Goal: Task Accomplishment & Management: Complete application form

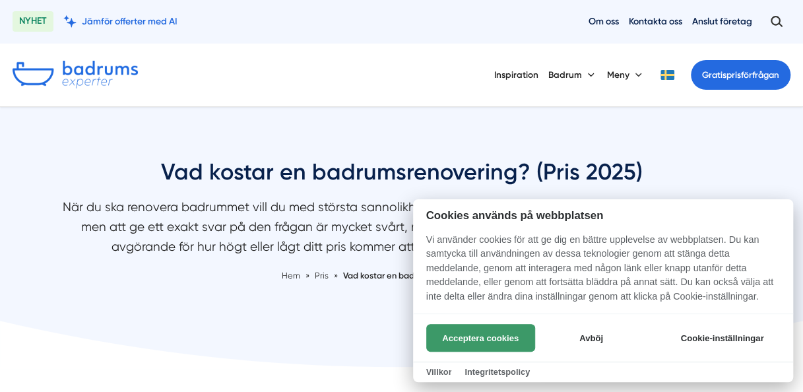
click at [491, 343] on button "Acceptera cookies" at bounding box center [480, 338] width 109 height 28
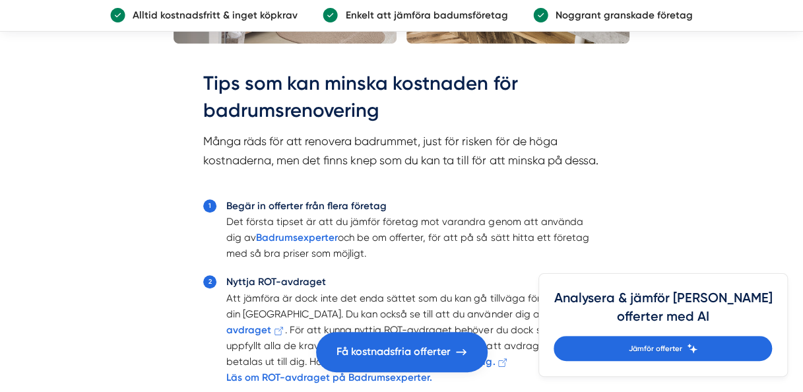
scroll to position [2930, 0]
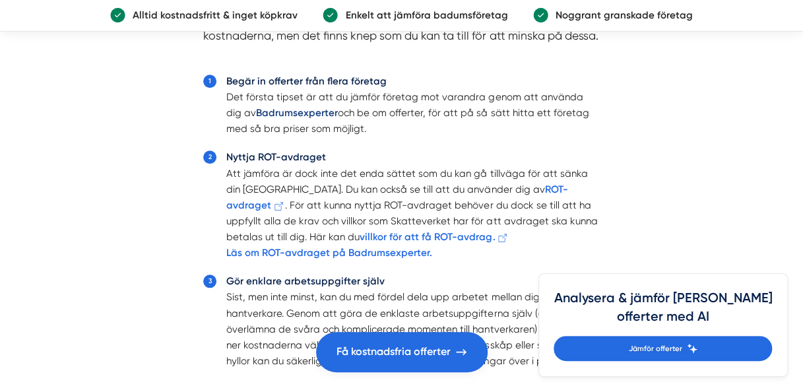
click at [290, 119] on strong "Badrumsexperter" at bounding box center [297, 113] width 82 height 12
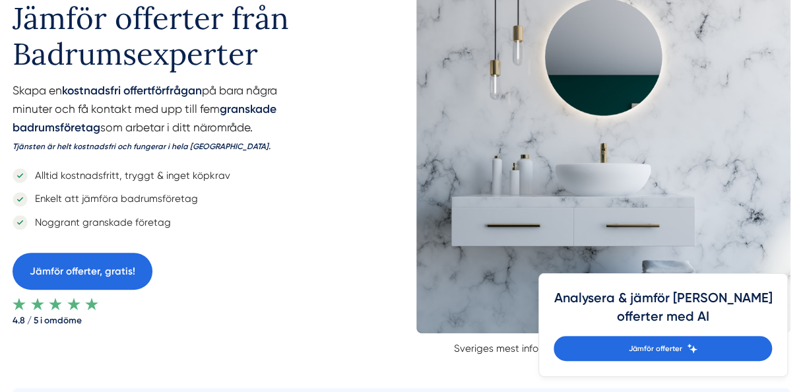
scroll to position [232, 0]
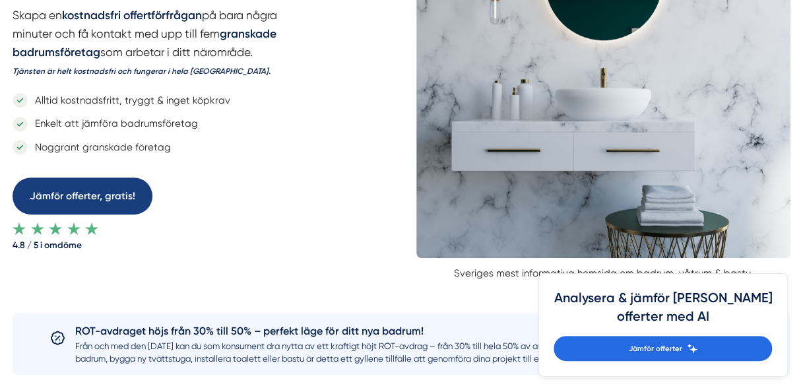
click at [86, 199] on link "Jämför offerter, gratis!" at bounding box center [83, 195] width 140 height 37
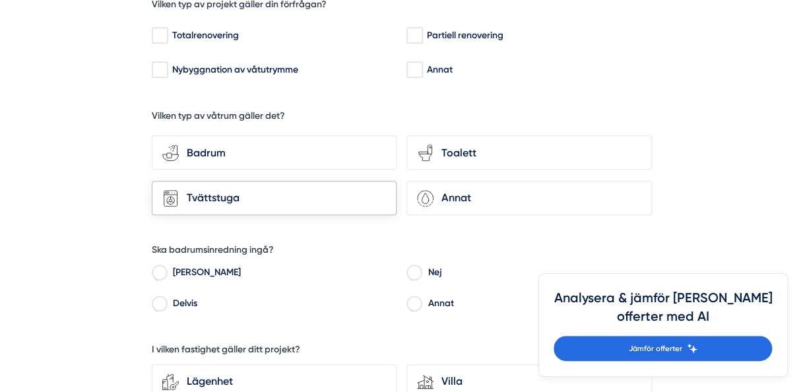
scroll to position [396, 0]
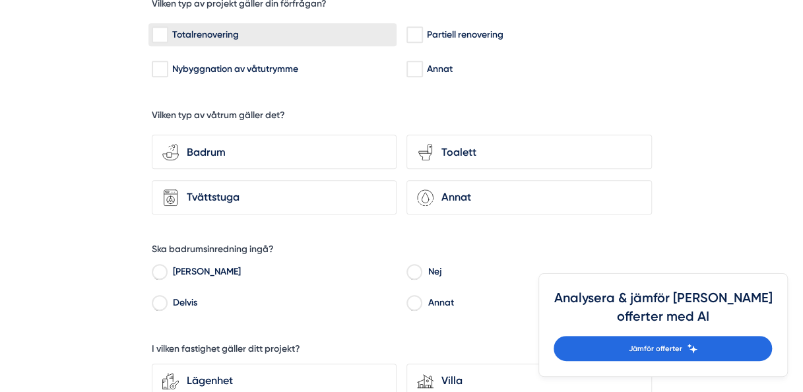
click at [161, 35] on input "Totalrenovering" at bounding box center [159, 34] width 15 height 13
checkbox input "true"
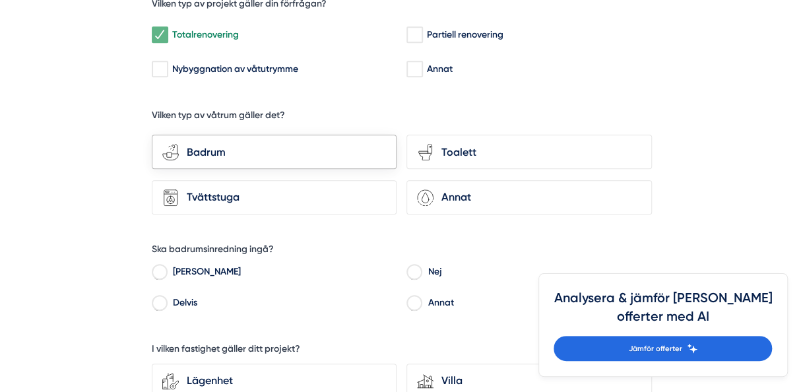
click at [208, 149] on div "Badrum" at bounding box center [282, 152] width 207 height 17
click at [0, 0] on input "bathroom-tub-towel Badrum" at bounding box center [0, 0] width 0 height 0
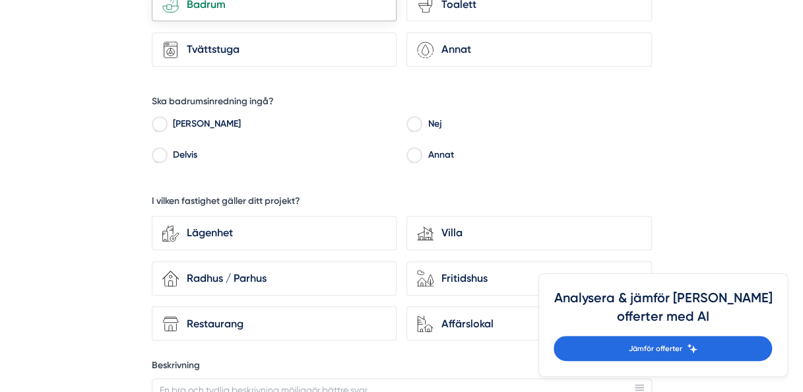
scroll to position [544, 0]
click at [160, 150] on input "Delvis" at bounding box center [159, 156] width 15 height 12
radio input "true"
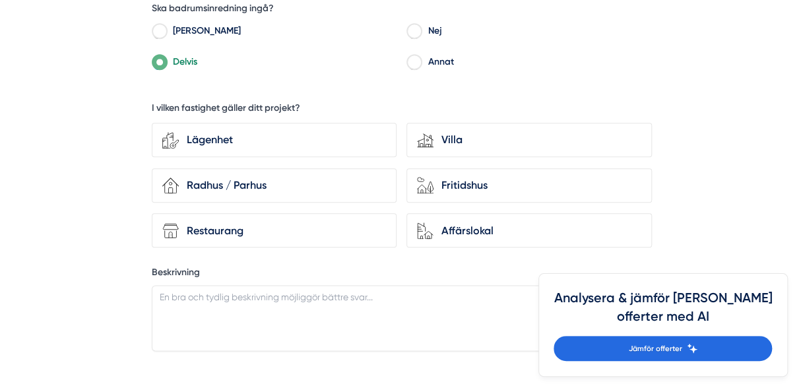
scroll to position [639, 0]
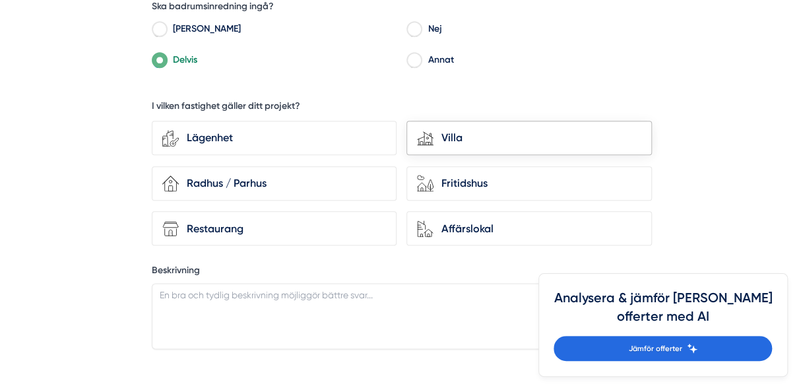
click at [429, 144] on div "house-modern Villa" at bounding box center [528, 138] width 245 height 34
click at [0, 0] on input "house-modern Villa" at bounding box center [0, 0] width 0 height 0
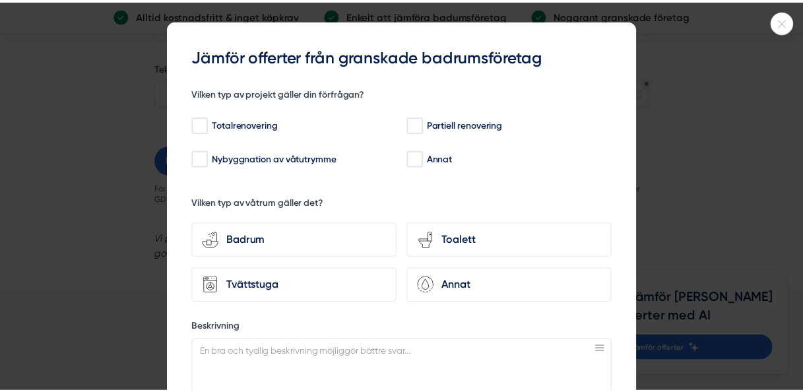
scroll to position [30, 0]
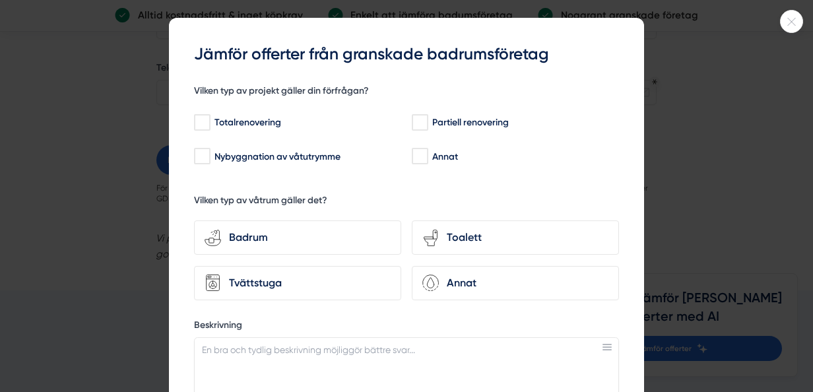
click at [649, 147] on div at bounding box center [406, 196] width 813 height 392
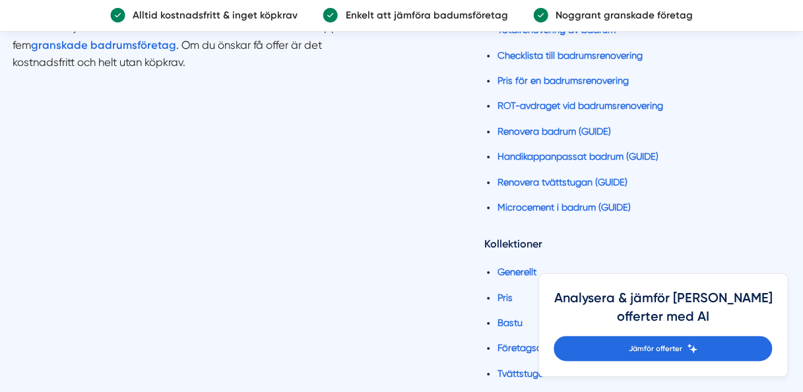
scroll to position [2240, 0]
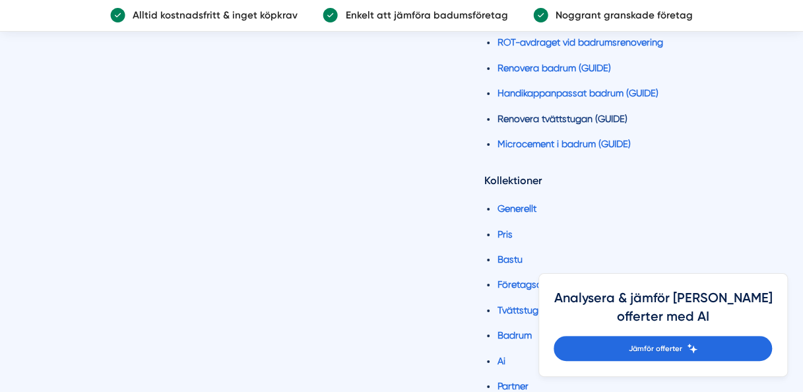
click at [558, 117] on link "Renovera tvättstugan (GUIDE)" at bounding box center [562, 118] width 130 height 11
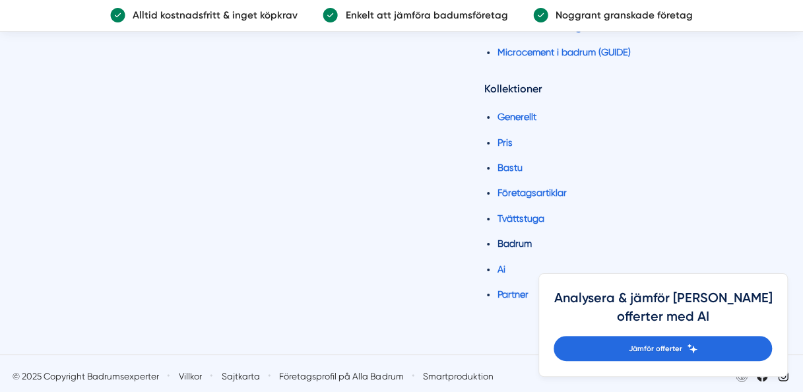
click at [503, 240] on link "Badrum" at bounding box center [514, 243] width 34 height 11
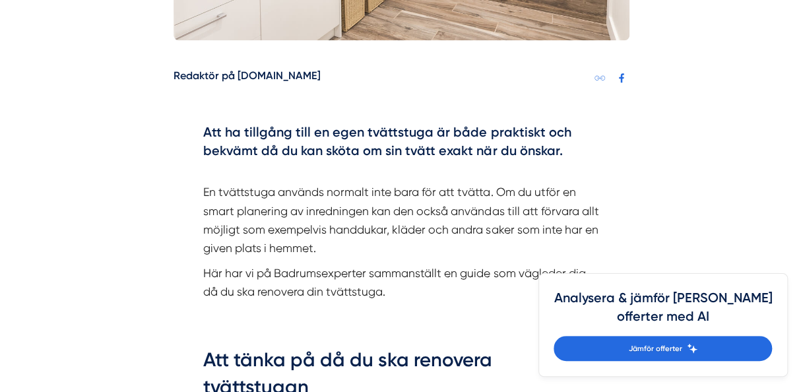
scroll to position [634, 0]
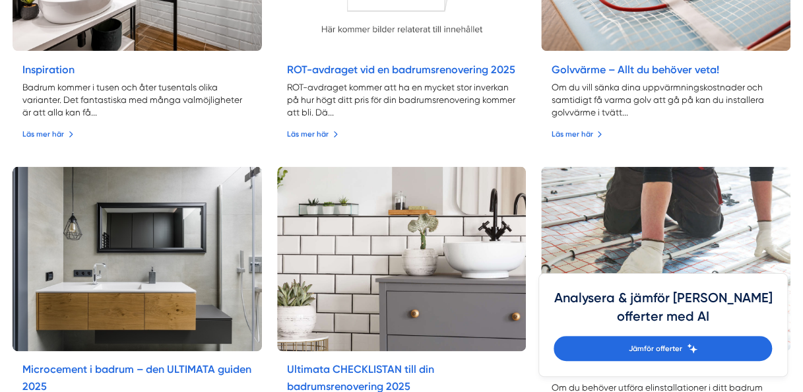
scroll to position [767, 0]
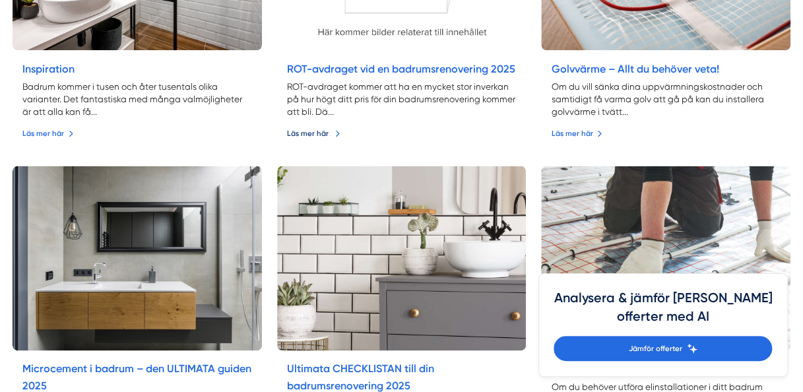
click at [319, 129] on link "Läs mer här" at bounding box center [313, 133] width 53 height 12
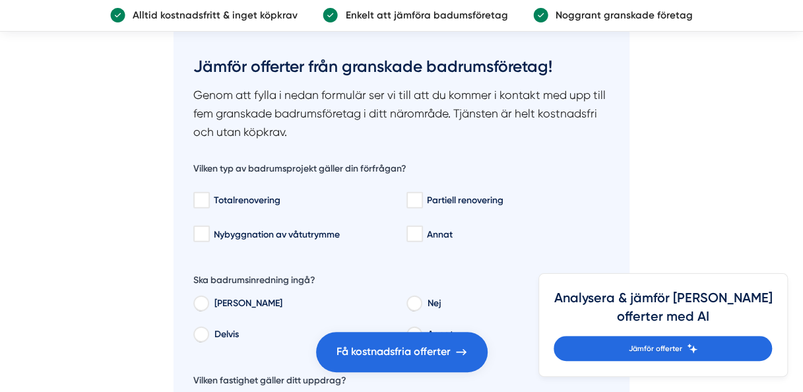
scroll to position [1346, 0]
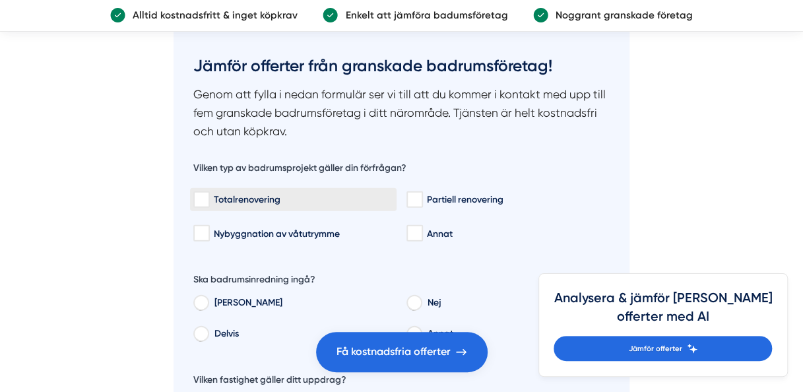
click at [200, 193] on input "Totalrenovering" at bounding box center [200, 199] width 15 height 13
checkbox input "true"
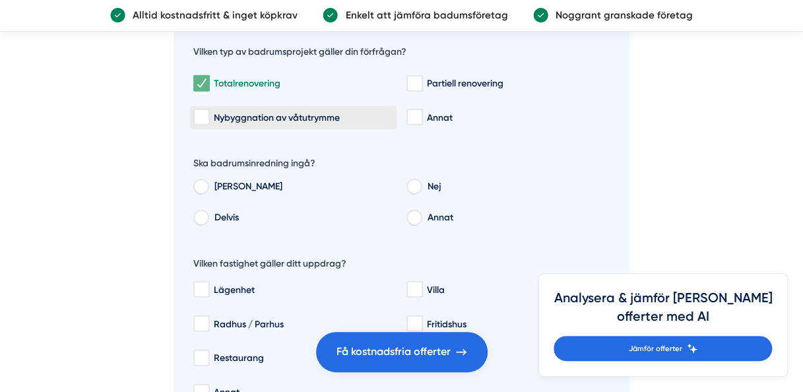
scroll to position [1468, 0]
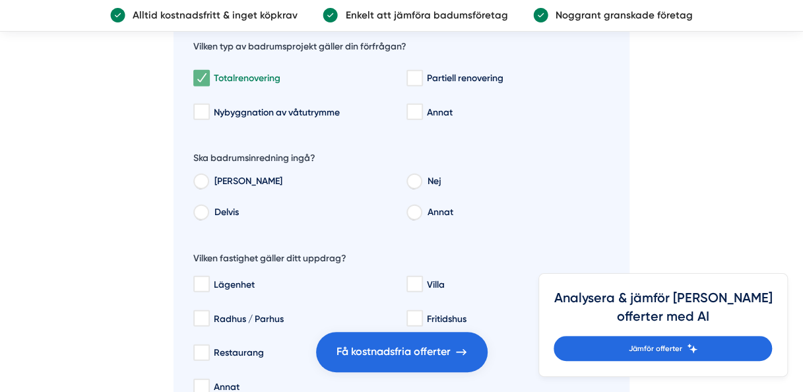
click at [200, 208] on input "Delvis" at bounding box center [200, 214] width 15 height 12
radio input "true"
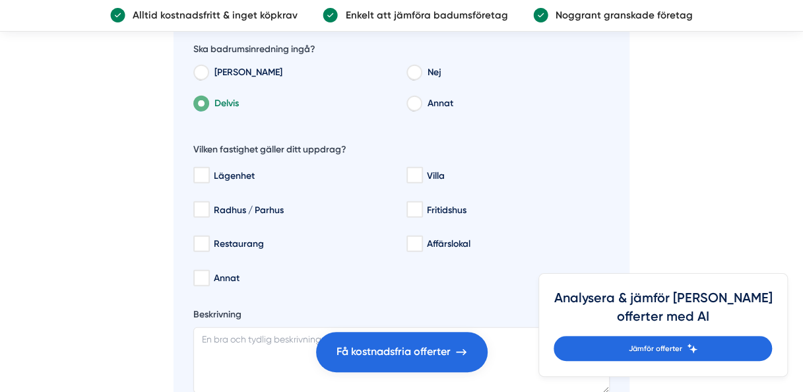
scroll to position [1577, 0]
click at [414, 168] on input "Villa" at bounding box center [413, 174] width 15 height 13
checkbox input "true"
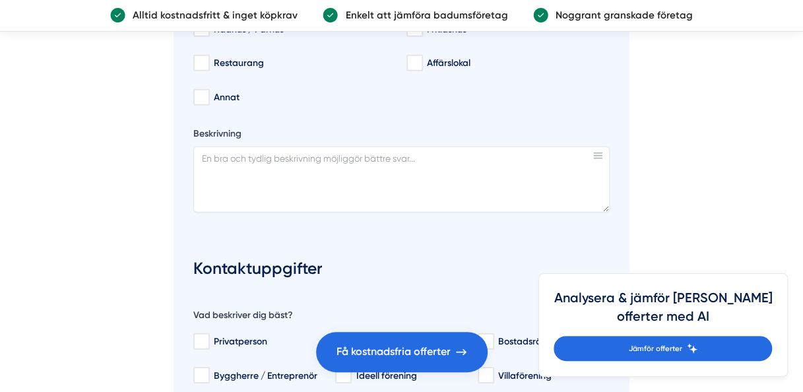
scroll to position [1758, 0]
click at [365, 165] on textarea "Beskrivning" at bounding box center [401, 179] width 416 height 66
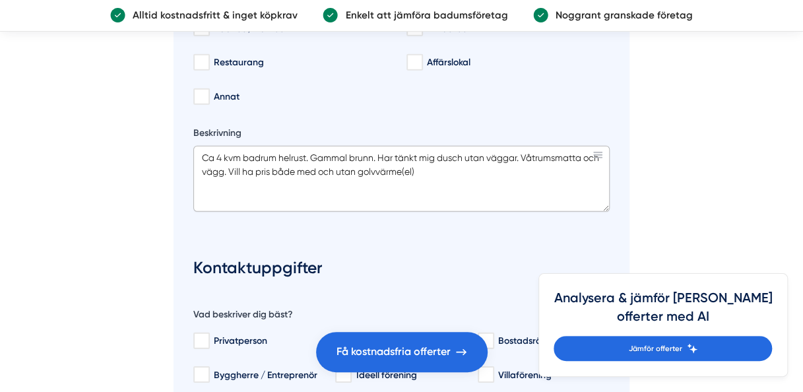
click at [358, 153] on textarea "Ca 4 kvm badrum helrust. Gammal brunn. Har tänkt mig dusch utan väggar. Våtrums…" at bounding box center [401, 179] width 416 height 66
click at [455, 154] on textarea "Ca 4 kvm badrum helrust. Gammal brunn. Har tänkt mig dusch utan väggar. Våtrums…" at bounding box center [401, 179] width 416 height 66
click at [377, 146] on textarea "Ca 4 kvm badrum helrust. Gammal brunn. Har tänkt mig dusch utan väggar. Våtrums…" at bounding box center [401, 179] width 416 height 66
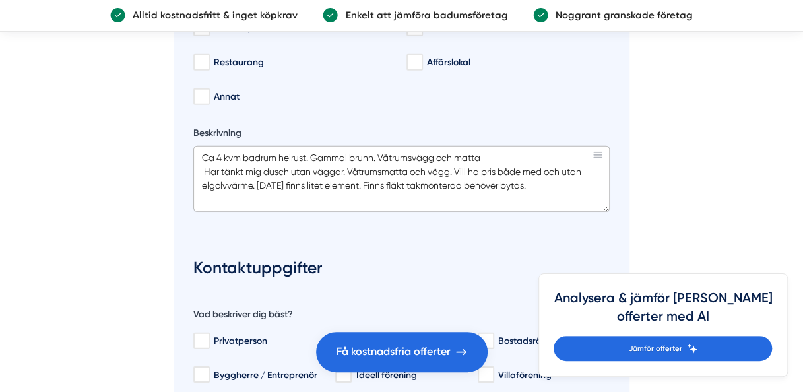
click at [543, 169] on textarea "Ca 4 kvm badrum helrust. Gammal brunn. Våtrumsvägg och matta Har tänkt mig dusc…" at bounding box center [401, 179] width 416 height 66
click at [453, 152] on textarea "Ca 4 kvm badrum helrust. Gammal brunn. Våtrumsvägg och matta Har tänkt mig dusc…" at bounding box center [401, 179] width 416 height 66
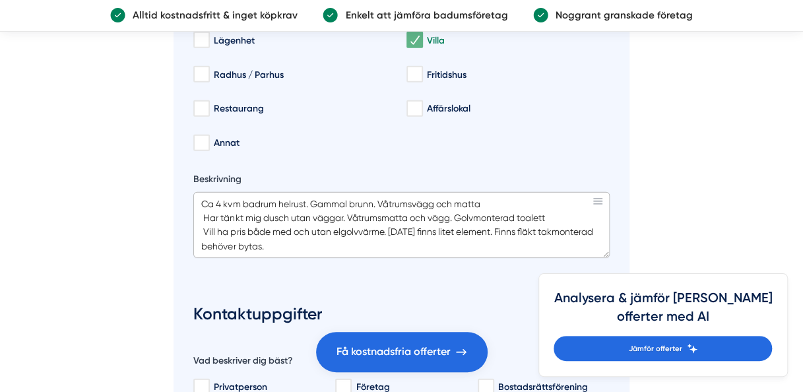
scroll to position [1717, 0]
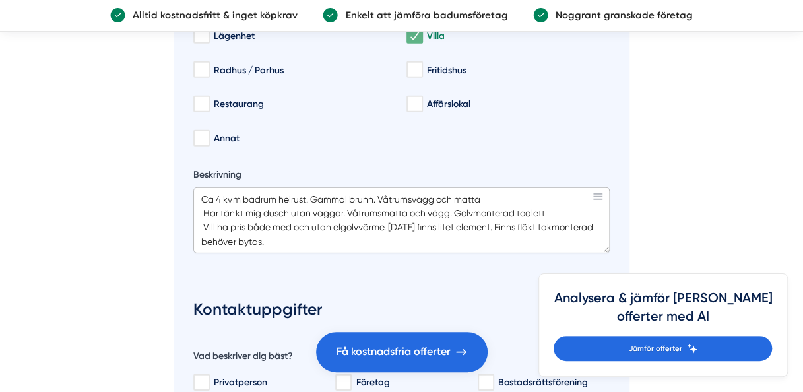
click at [300, 226] on textarea "Ca 4 kvm badrum helrust. Gammal brunn. Våtrumsvägg och matta Har tänkt mig dusc…" at bounding box center [401, 220] width 416 height 66
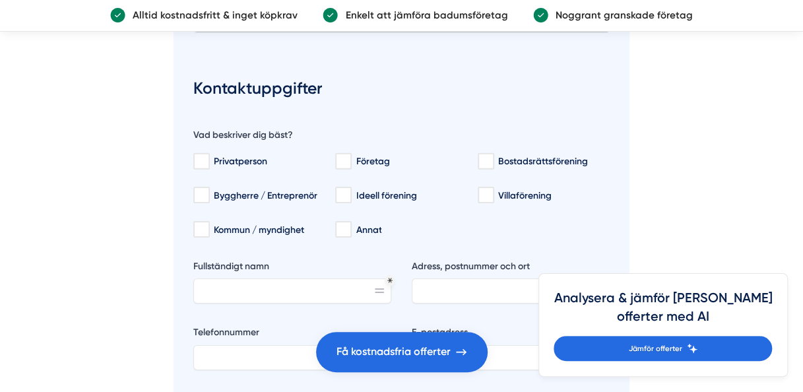
scroll to position [1939, 0]
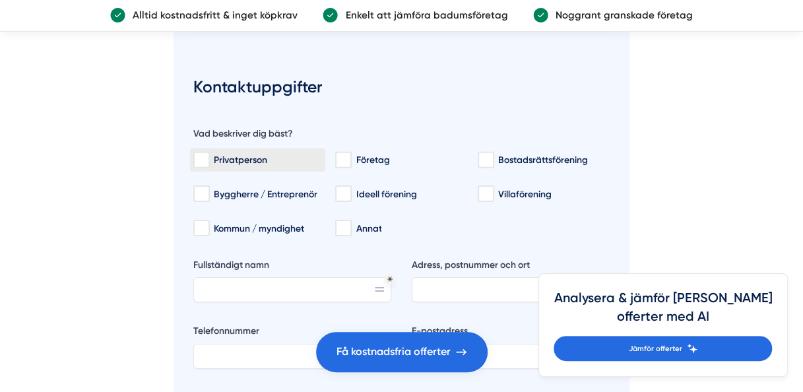
type textarea "Ca 4 kvm badrum helrust. Gammal brunn. Våtrumsvägg och matta Har tänkt mig dusc…"
click at [201, 154] on input "Privatperson" at bounding box center [200, 160] width 15 height 13
checkbox input "true"
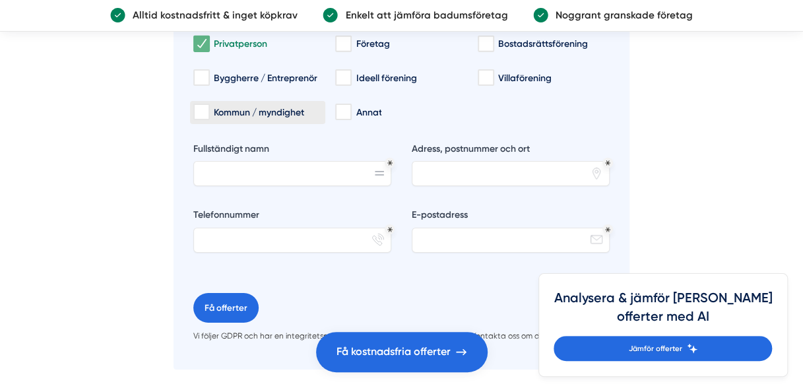
scroll to position [2059, 0]
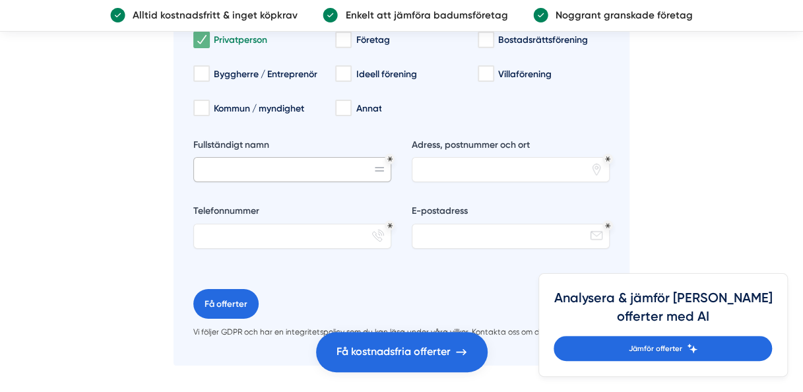
click at [303, 157] on input "Fullständigt namn" at bounding box center [292, 169] width 198 height 25
type input "Jessica Mellqvist Karlsson"
click at [458, 157] on input "Adress, postnummer och ort" at bounding box center [511, 169] width 198 height 25
type input "Ängvägen 6 71231 Hällefors"
click at [330, 224] on input "Telefonnummer" at bounding box center [292, 236] width 198 height 25
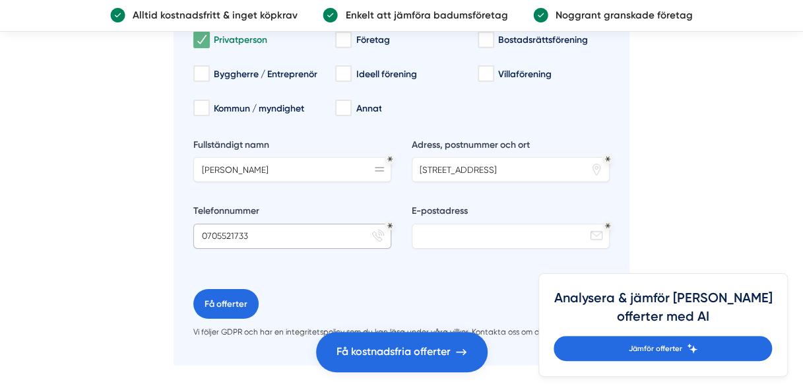
type input "0705521733"
click at [478, 224] on input "E-postadress" at bounding box center [511, 236] width 198 height 25
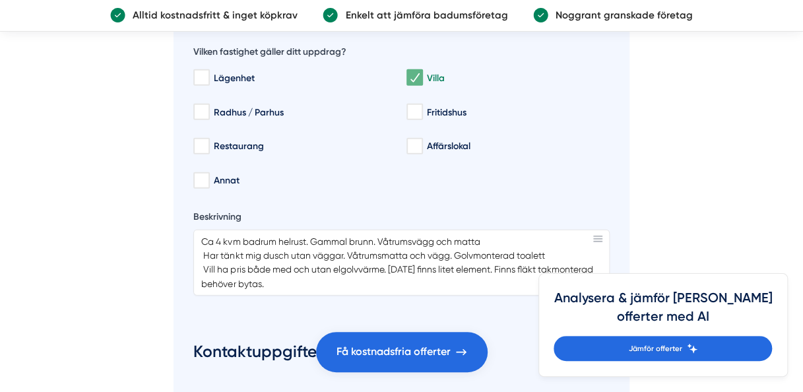
scroll to position [15, 0]
type input "jessicamellqvist@hotmail.com"
click at [559, 230] on textarea "Ca 4 kvm badrum helrust. Gammal brunn. Våtrumsvägg och matta Har tänkt mig dusc…" at bounding box center [401, 263] width 416 height 66
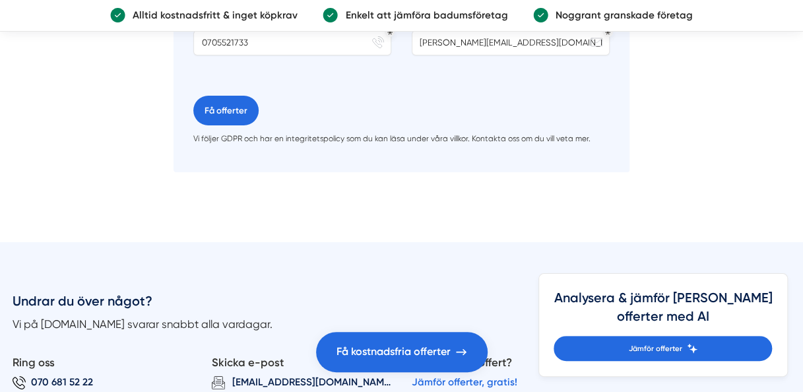
scroll to position [2271, 0]
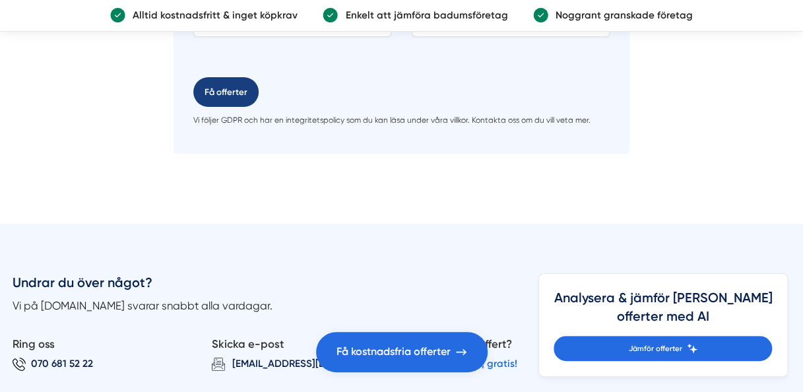
click at [220, 77] on button "Få offerter" at bounding box center [225, 92] width 65 height 30
